Goal: Transaction & Acquisition: Purchase product/service

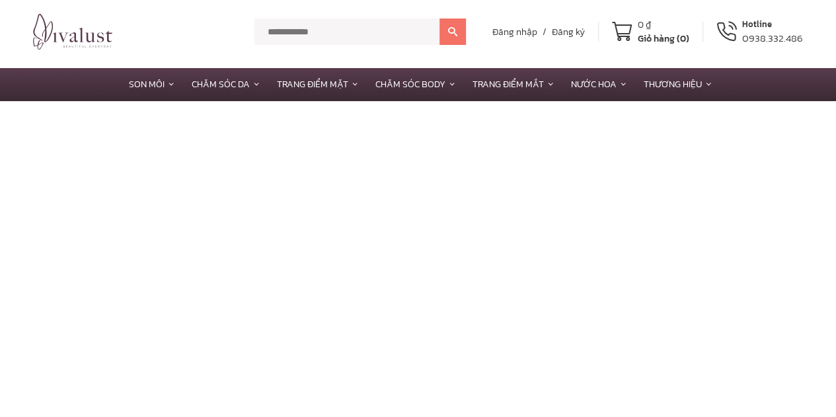
scroll to position [6, 0]
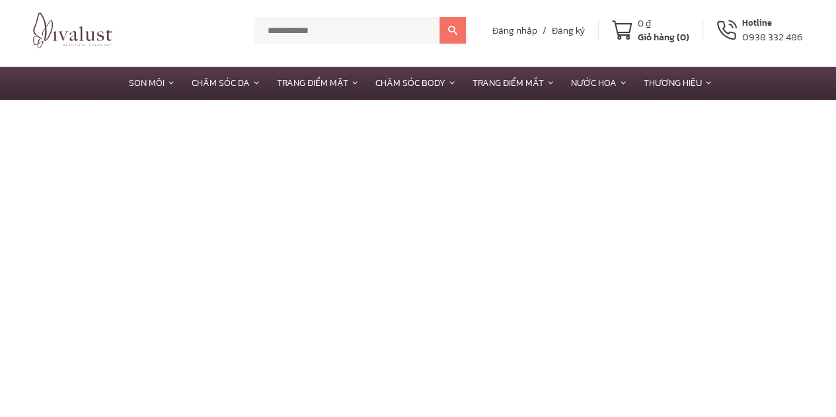
click at [60, 23] on img at bounding box center [72, 31] width 79 height 36
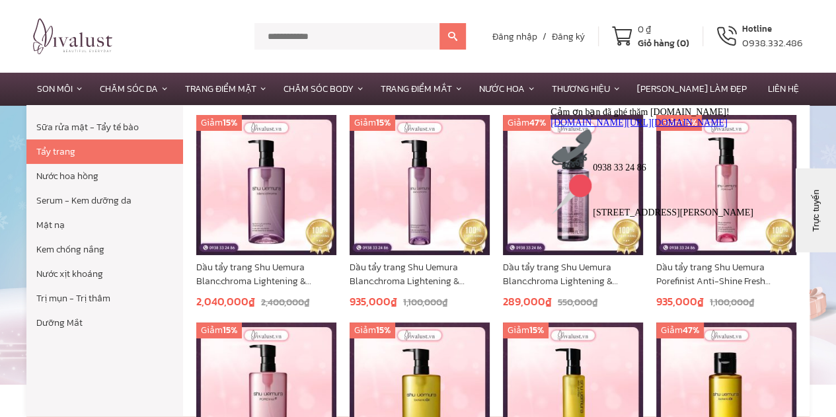
click at [61, 148] on link "Tẩy trang" at bounding box center [104, 152] width 157 height 24
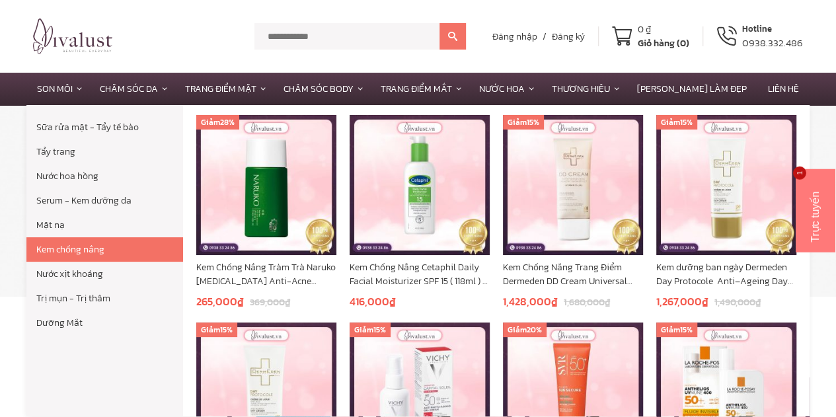
click at [118, 245] on link "Kem chống nắng" at bounding box center [104, 249] width 157 height 24
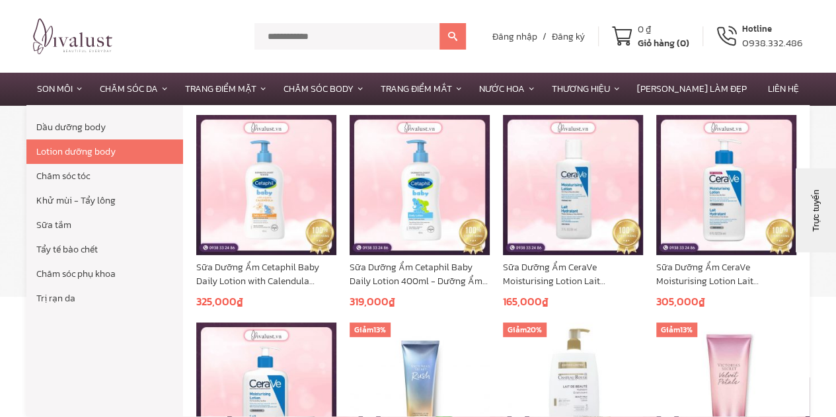
click at [81, 145] on link "Lotion dưỡng body" at bounding box center [104, 152] width 157 height 24
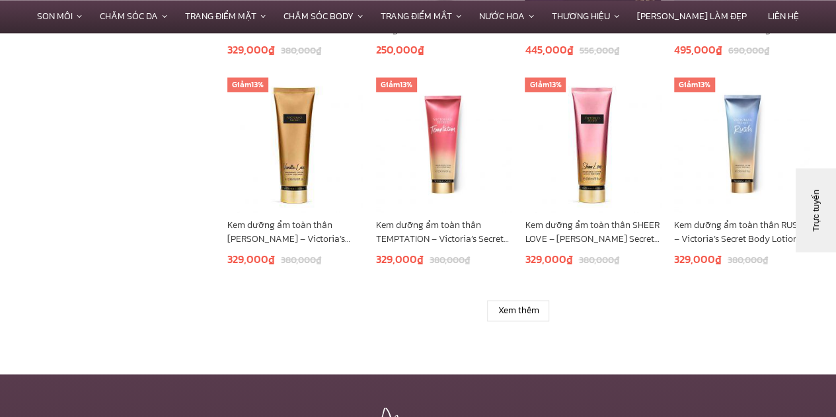
scroll to position [992, 0]
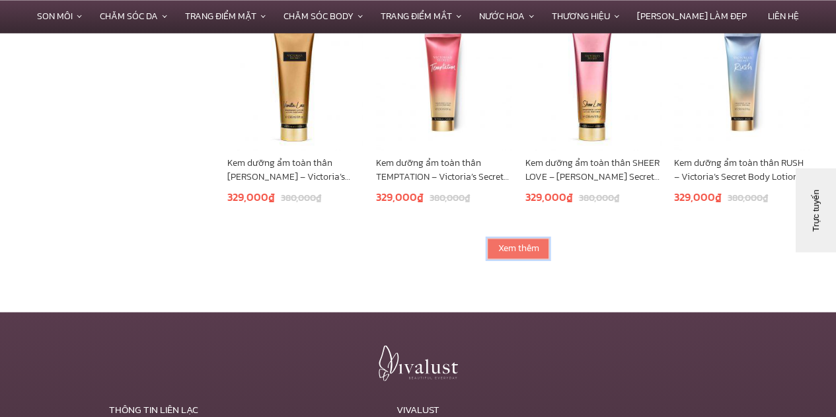
click at [512, 247] on link "Xem thêm" at bounding box center [518, 248] width 62 height 21
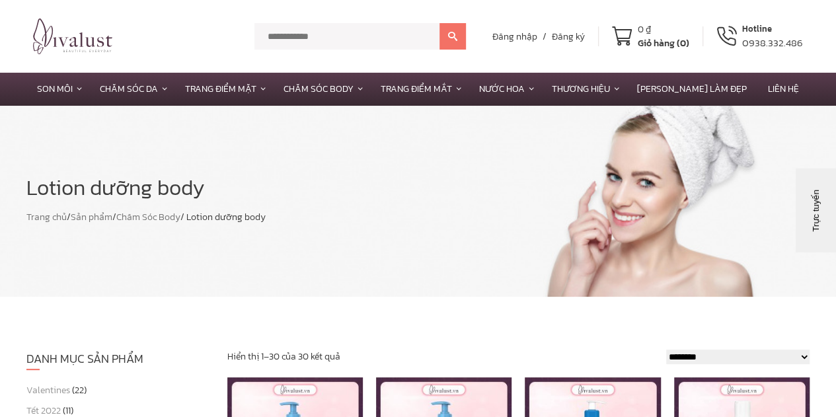
click at [315, 32] on input "text" at bounding box center [347, 36] width 185 height 26
type input "*******"
click at [455, 36] on icon at bounding box center [452, 36] width 9 height 9
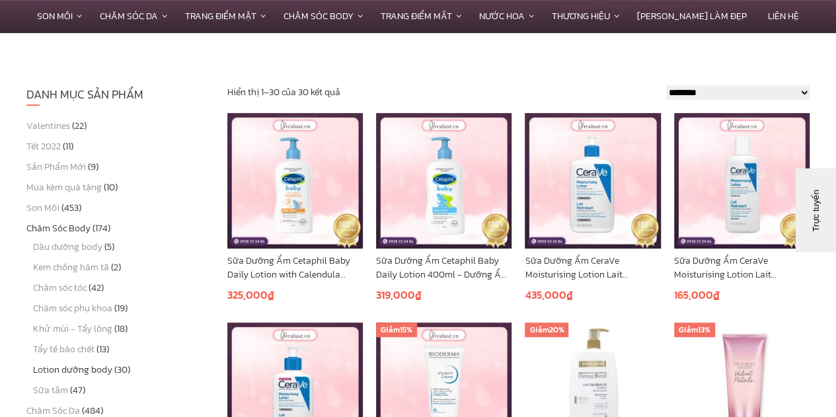
scroll to position [418, 0]
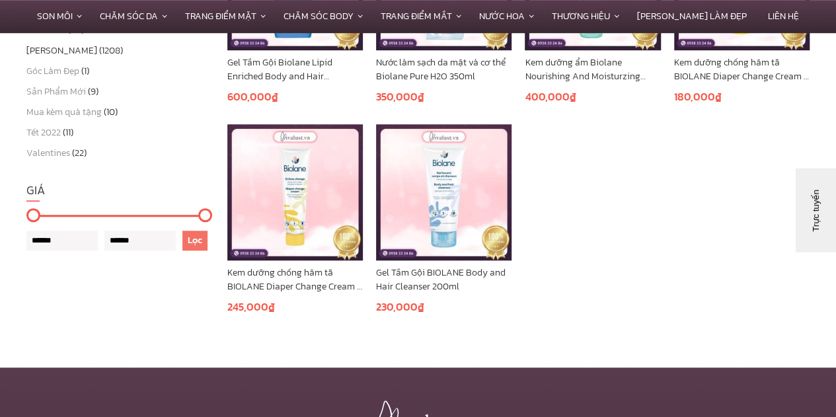
scroll to position [264, 0]
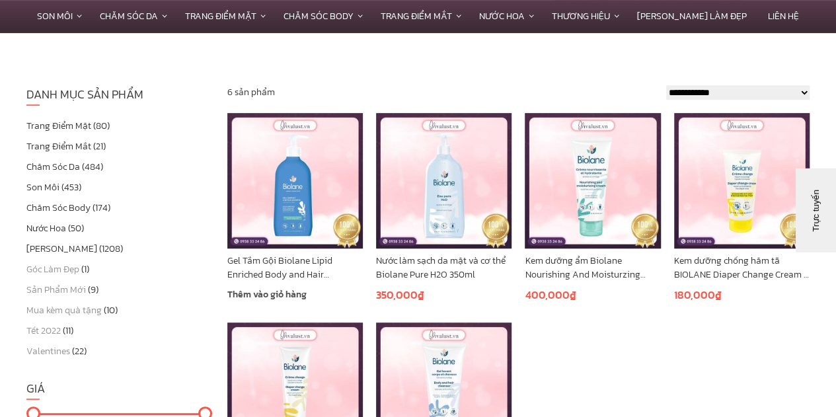
click at [302, 172] on img at bounding box center [295, 181] width 136 height 136
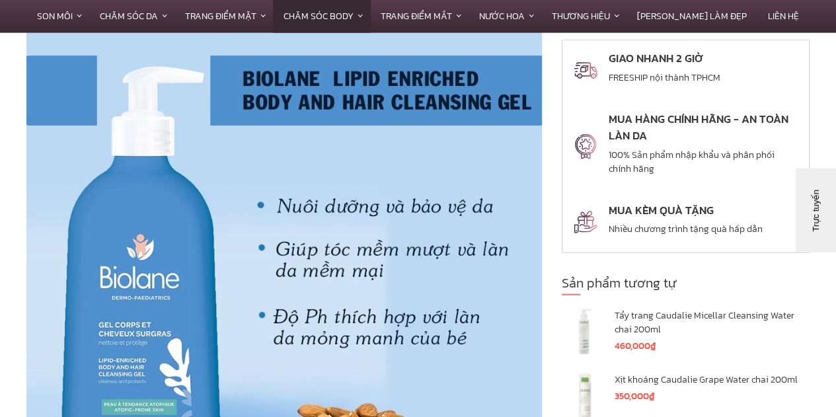
scroll to position [1423, 0]
